Goal: Information Seeking & Learning: Learn about a topic

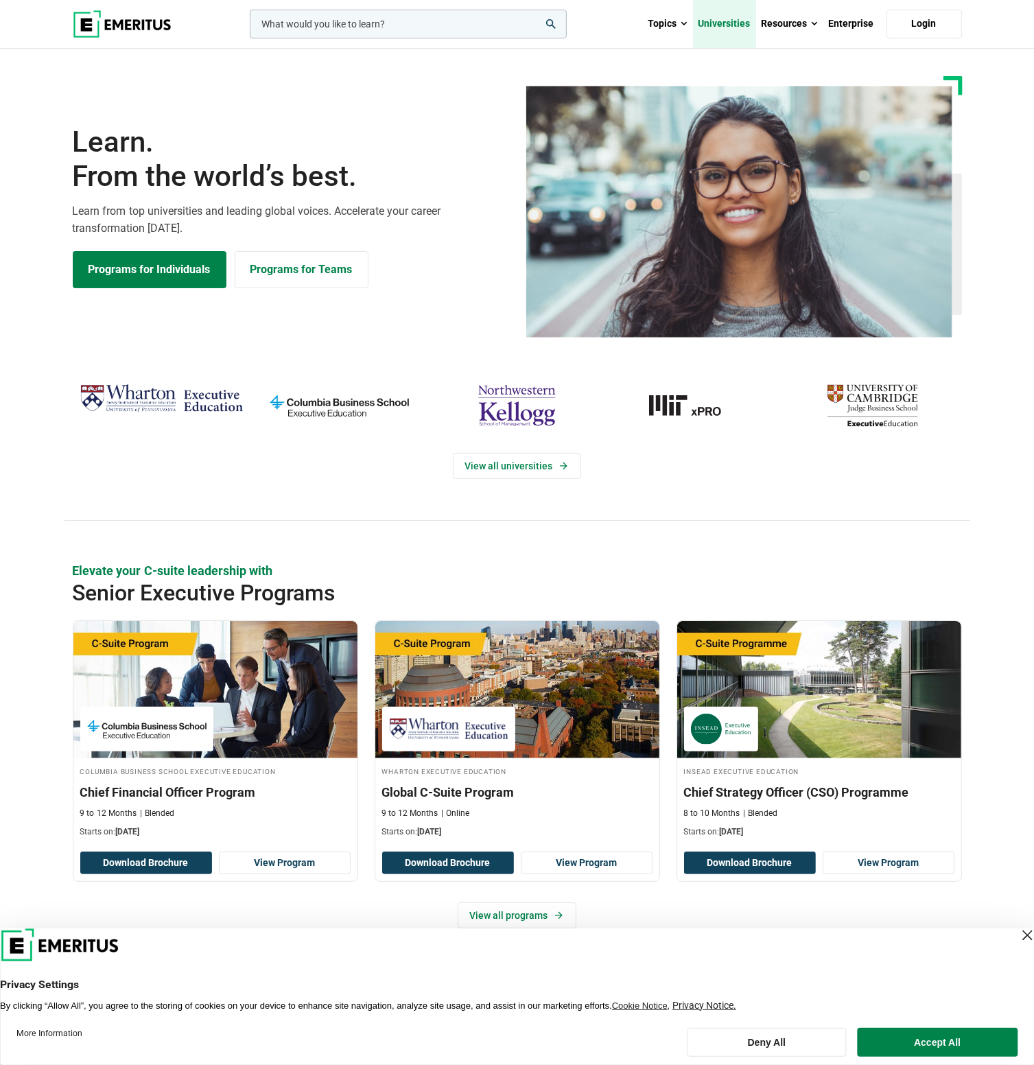
click at [727, 21] on link "Universities" at bounding box center [724, 24] width 63 height 48
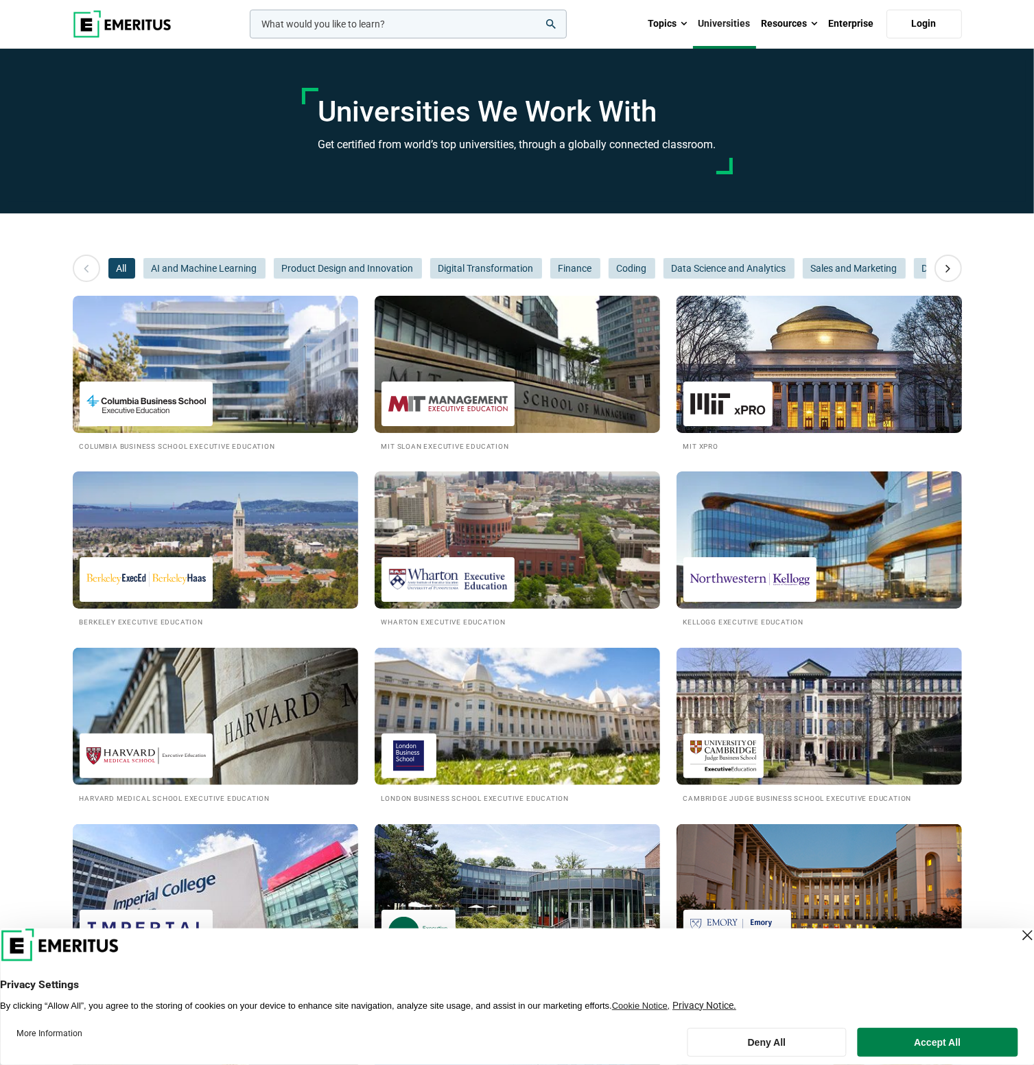
click at [736, 363] on img at bounding box center [819, 364] width 314 height 151
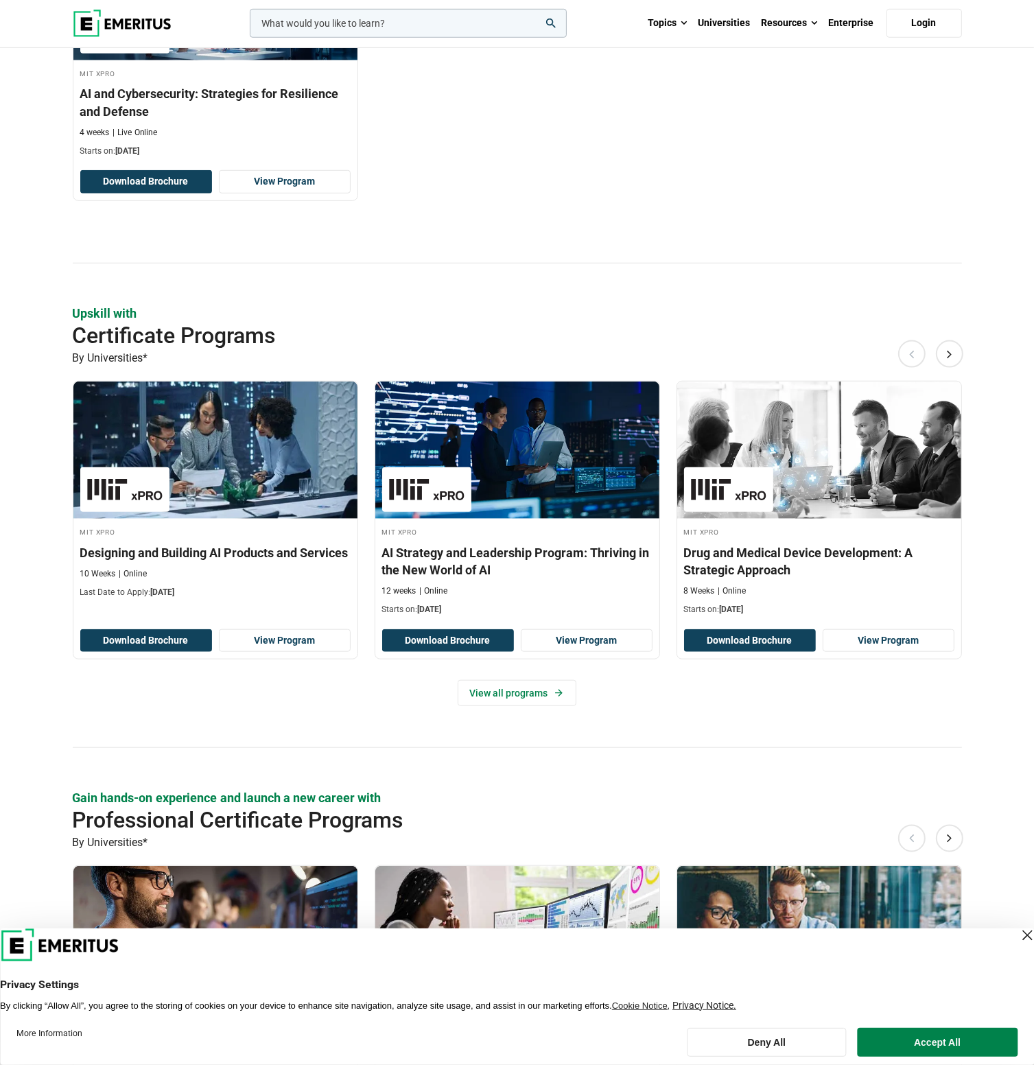
scroll to position [1167, 0]
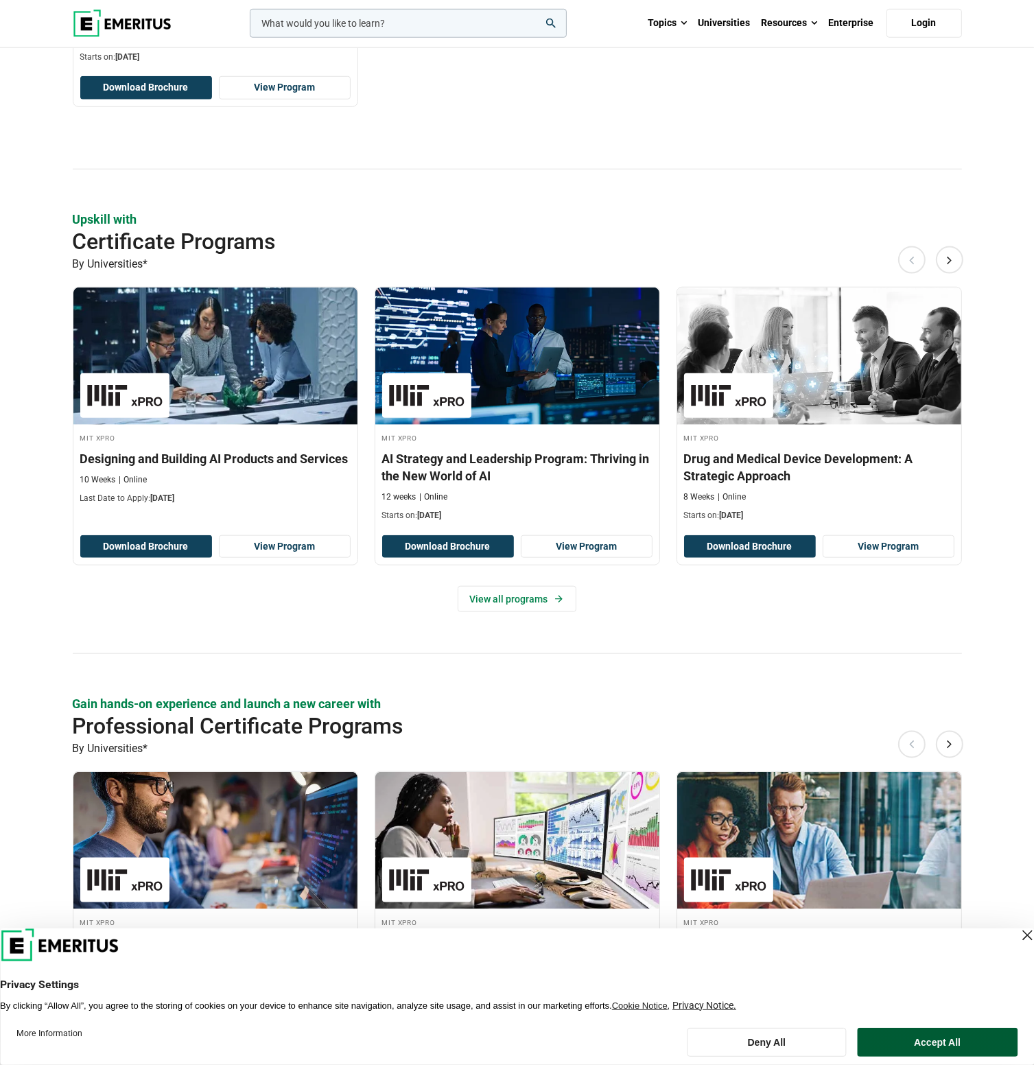
click at [950, 1032] on button "Accept All" at bounding box center [937, 1042] width 161 height 29
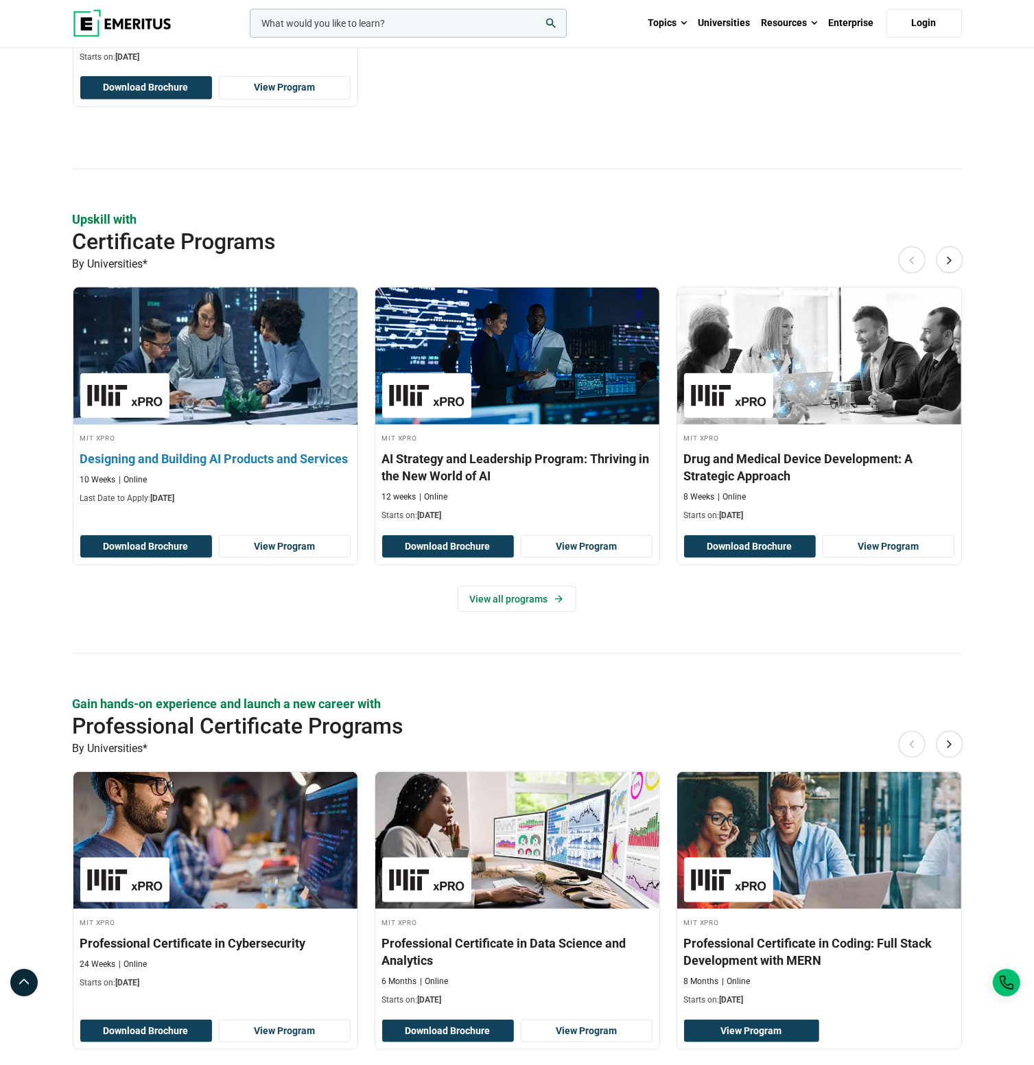
click at [232, 453] on h3 "Designing and Building AI Products and Services" at bounding box center [215, 458] width 270 height 17
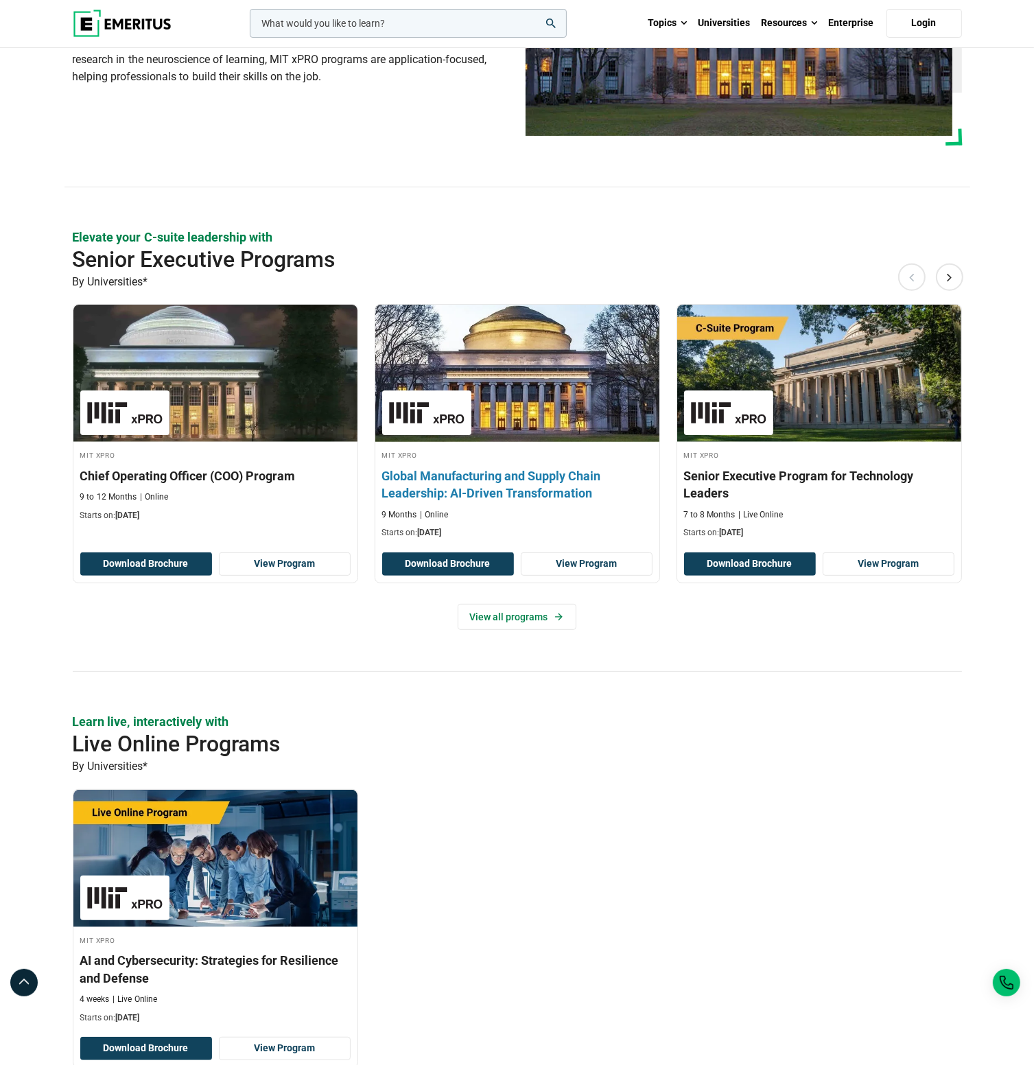
scroll to position [0, 0]
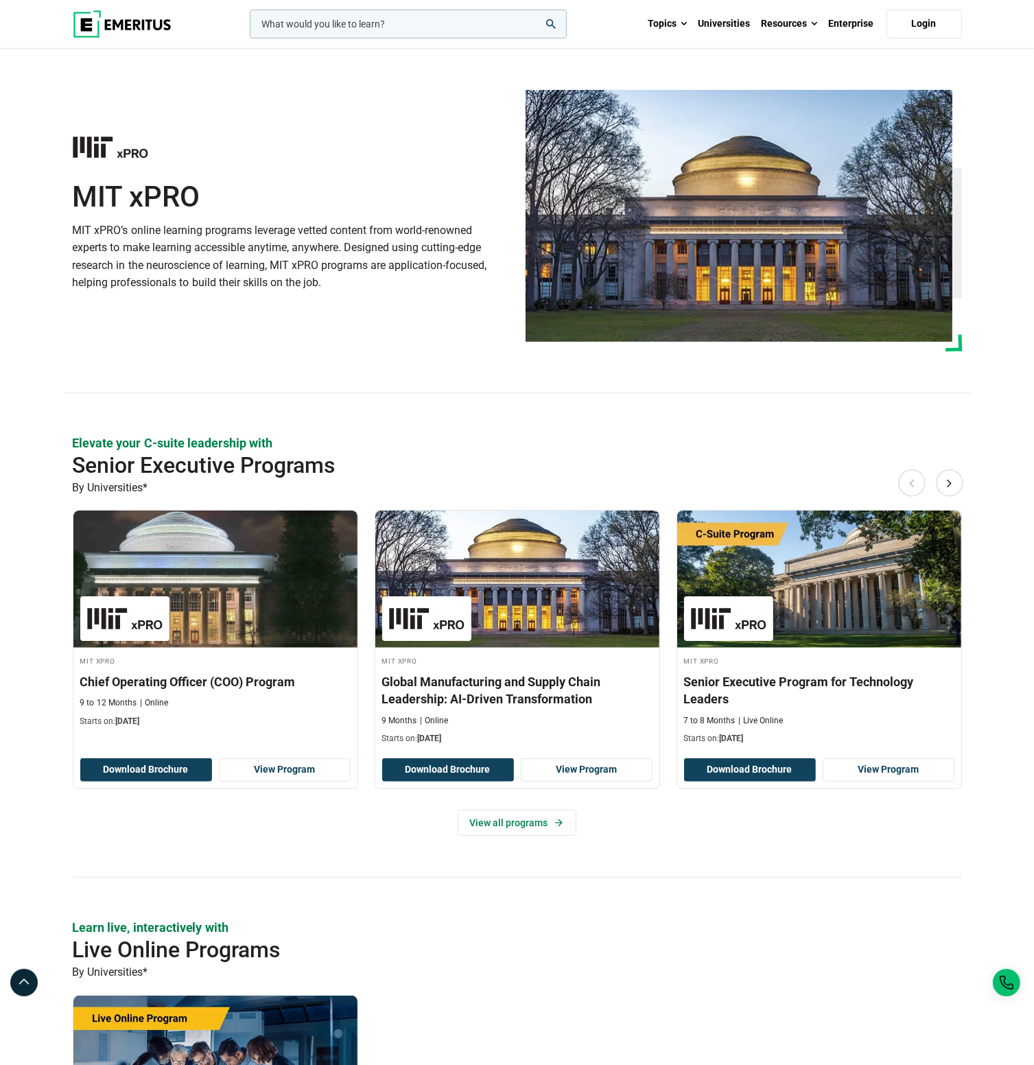
click at [358, 213] on h1 "MIT xPRO" at bounding box center [291, 197] width 436 height 34
click at [340, 25] on input "woocommerce-product-search-field-0" at bounding box center [408, 24] width 317 height 29
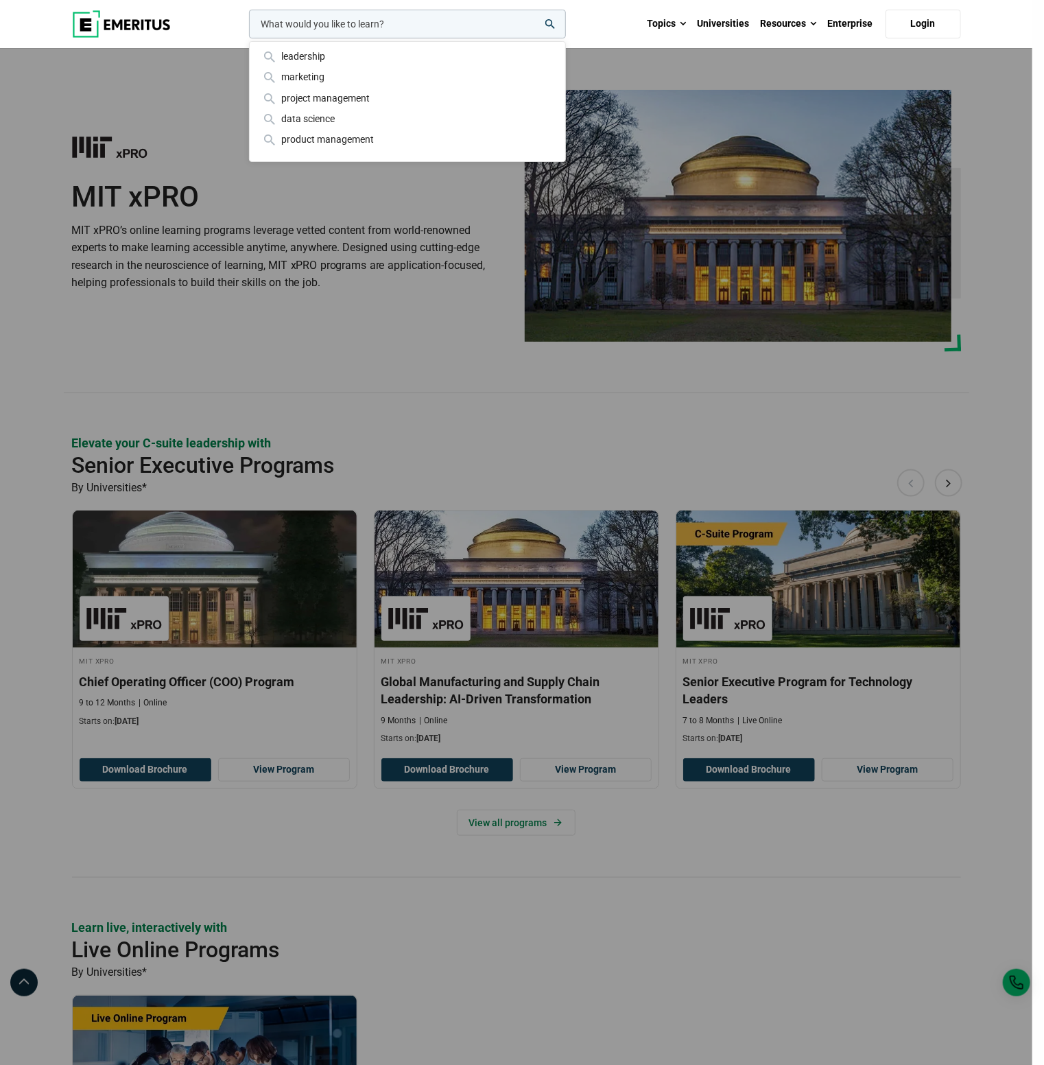
click at [353, 38] on div "leadership marketing project management data science product management" at bounding box center [406, 24] width 320 height 29
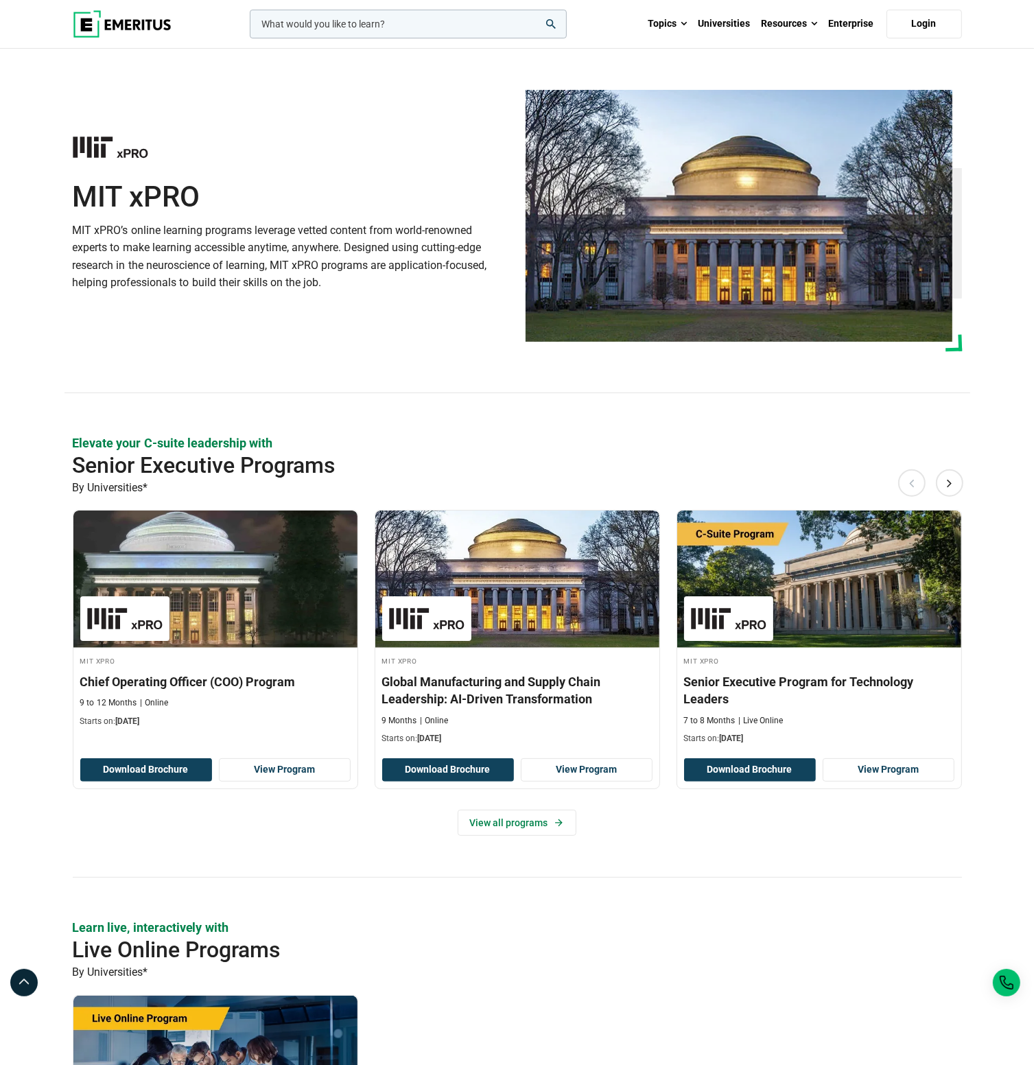
click at [273, 172] on div at bounding box center [291, 156] width 436 height 48
